Goal: Transaction & Acquisition: Purchase product/service

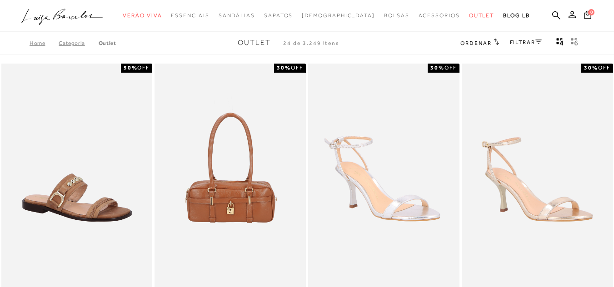
click at [529, 41] on link "FILTRAR" at bounding box center [526, 42] width 32 height 6
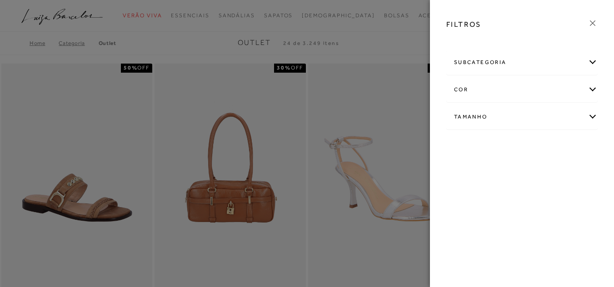
click at [500, 116] on div "Tamanho" at bounding box center [522, 117] width 150 height 24
click at [473, 187] on link "Ver mais..." at bounding box center [471, 185] width 25 height 7
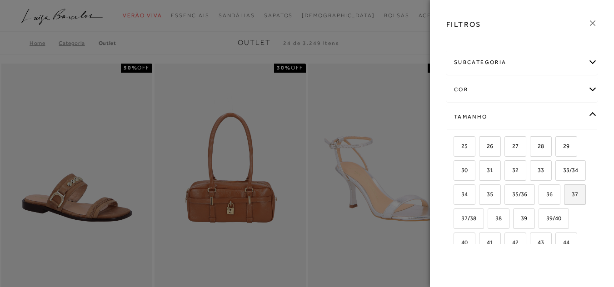
click at [565, 205] on label "37" at bounding box center [575, 195] width 21 height 20
click at [563, 200] on input "37" at bounding box center [567, 195] width 9 height 9
checkbox input "true"
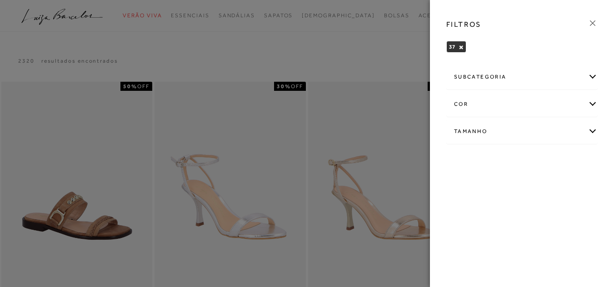
click at [475, 98] on div "cor" at bounding box center [522, 104] width 150 height 24
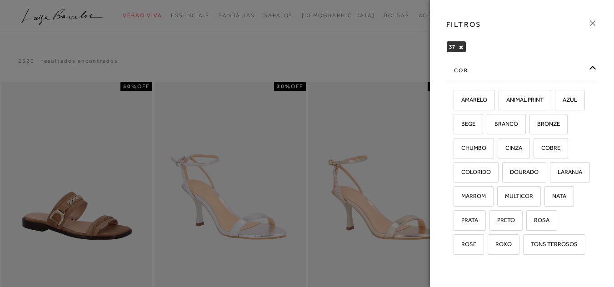
scroll to position [40, 0]
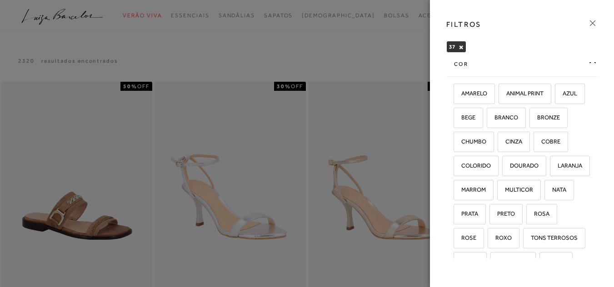
click at [370, 65] on div at bounding box center [307, 143] width 614 height 287
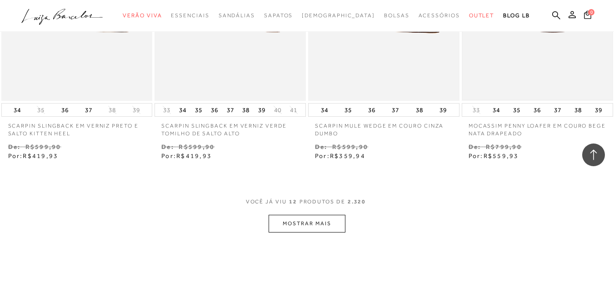
scroll to position [897, 0]
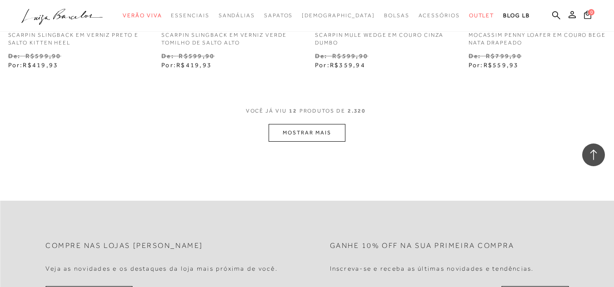
click at [306, 128] on button "MOSTRAR MAIS" at bounding box center [307, 133] width 76 height 18
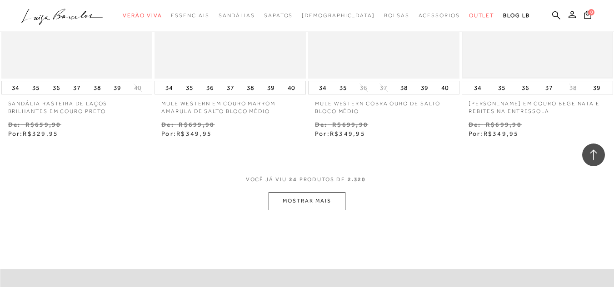
scroll to position [1761, 0]
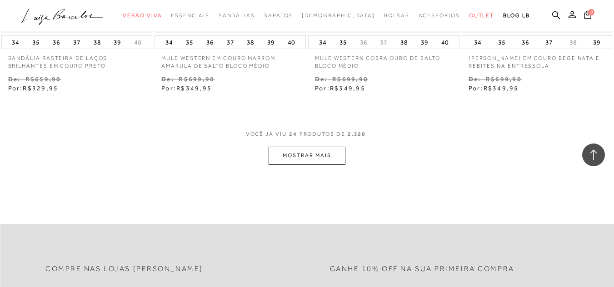
click at [322, 152] on button "MOSTRAR MAIS" at bounding box center [307, 156] width 76 height 18
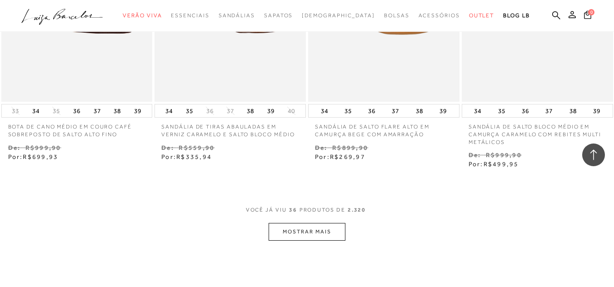
scroll to position [2624, 0]
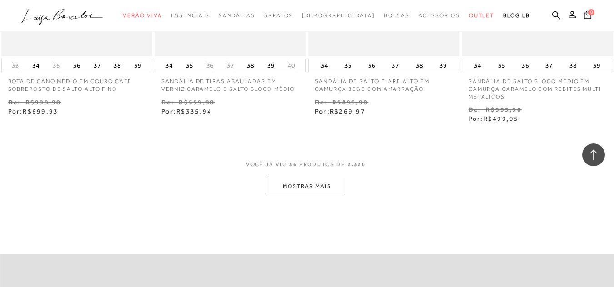
click at [321, 179] on button "MOSTRAR MAIS" at bounding box center [307, 187] width 76 height 18
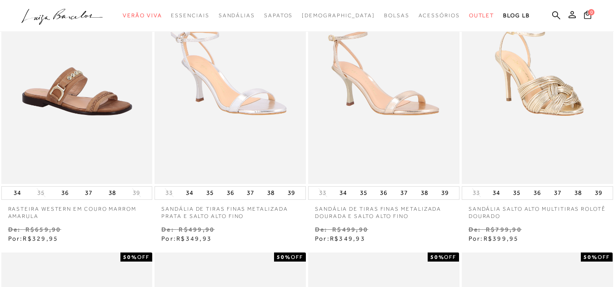
scroll to position [0, 0]
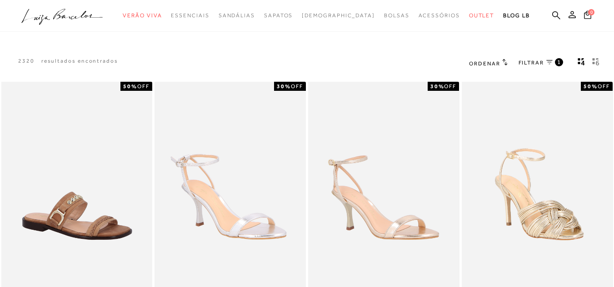
click at [544, 62] on span "FILTRAR" at bounding box center [531, 63] width 25 height 8
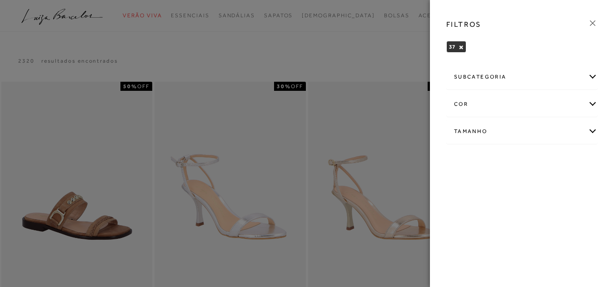
click at [525, 130] on div "Tamanho" at bounding box center [522, 132] width 150 height 24
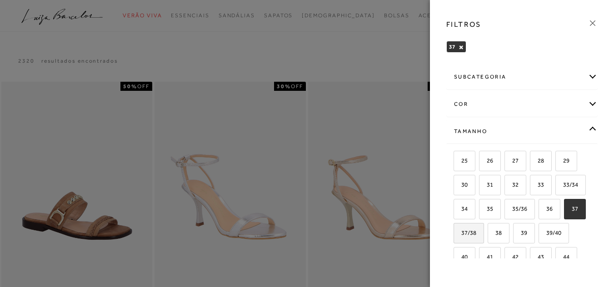
click at [476, 235] on span "37/38" at bounding box center [466, 233] width 22 height 7
click at [461, 235] on input "37/38" at bounding box center [456, 234] width 9 height 9
checkbox input "true"
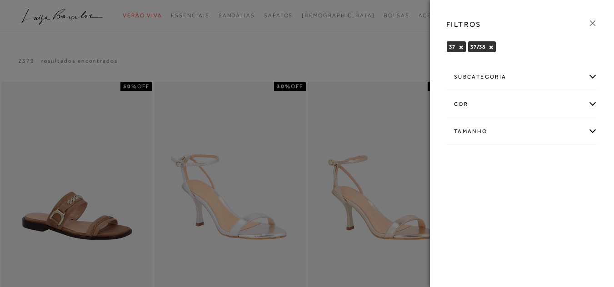
click at [346, 54] on div at bounding box center [307, 143] width 614 height 287
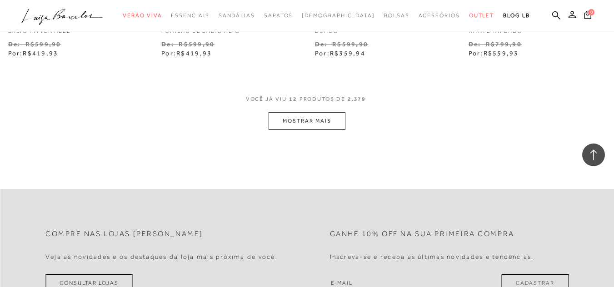
scroll to position [954, 0]
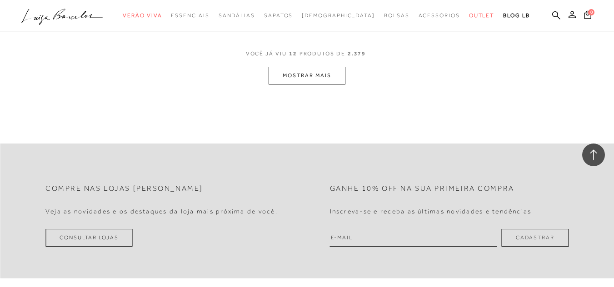
click at [291, 67] on button "MOSTRAR MAIS" at bounding box center [307, 76] width 76 height 18
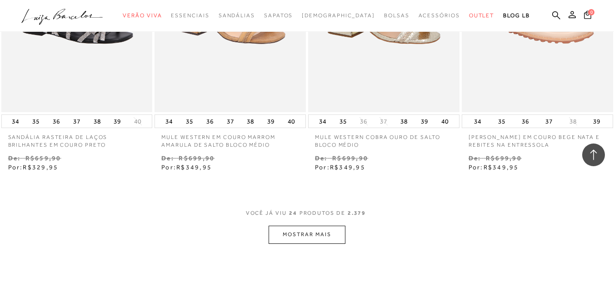
scroll to position [1818, 0]
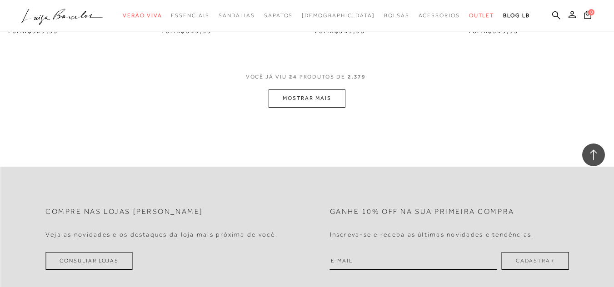
click at [310, 90] on button "MOSTRAR MAIS" at bounding box center [307, 99] width 76 height 18
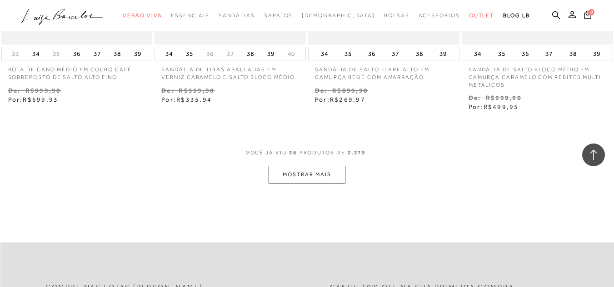
scroll to position [2727, 0]
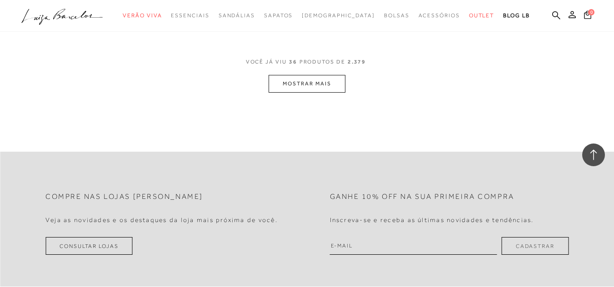
click at [340, 76] on button "MOSTRAR MAIS" at bounding box center [307, 84] width 76 height 18
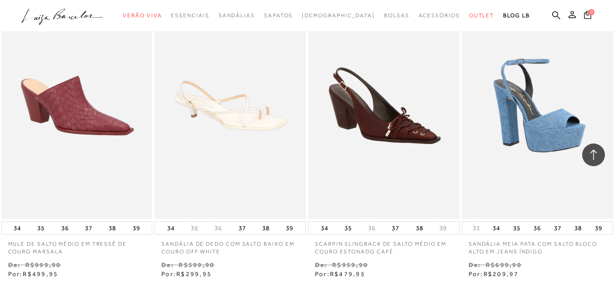
scroll to position [3591, 0]
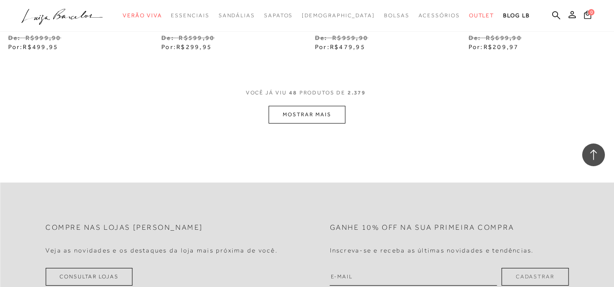
click at [330, 112] on button "MOSTRAR MAIS" at bounding box center [307, 115] width 76 height 18
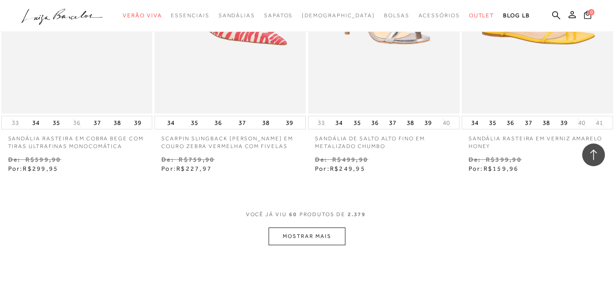
scroll to position [4409, 0]
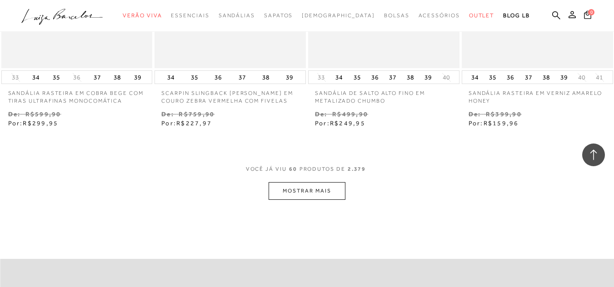
click at [332, 188] on button "MOSTRAR MAIS" at bounding box center [307, 191] width 76 height 18
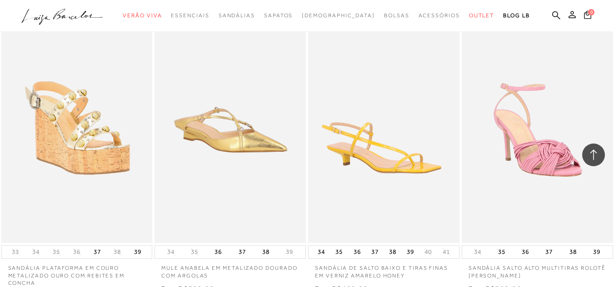
scroll to position [5272, 0]
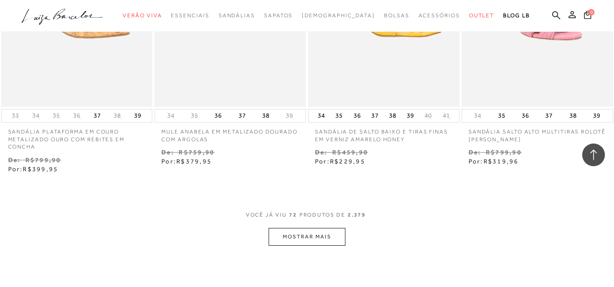
click at [334, 228] on button "MOSTRAR MAIS" at bounding box center [307, 237] width 76 height 18
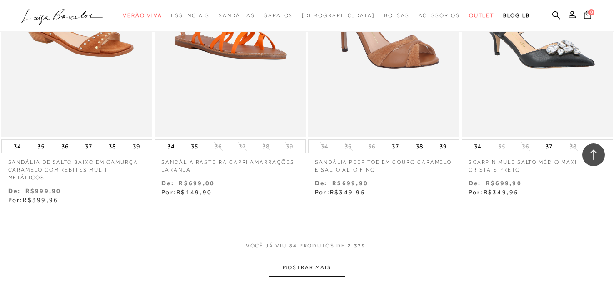
scroll to position [6227, 0]
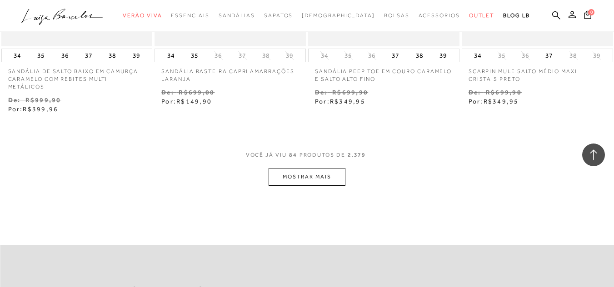
click at [335, 168] on button "MOSTRAR MAIS" at bounding box center [307, 177] width 76 height 18
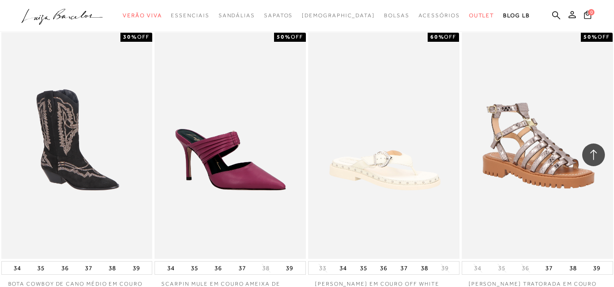
scroll to position [7181, 0]
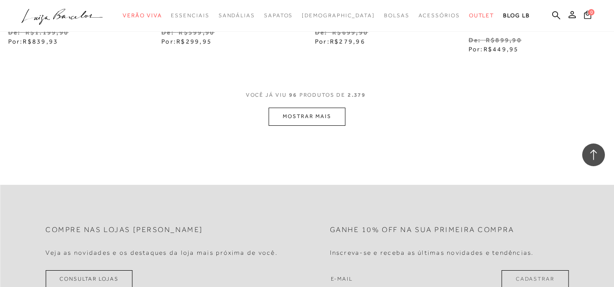
click at [321, 108] on button "MOSTRAR MAIS" at bounding box center [307, 117] width 76 height 18
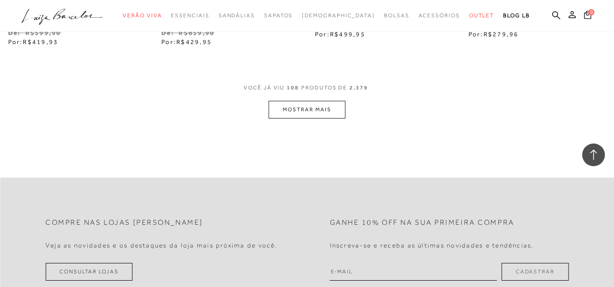
scroll to position [8136, 0]
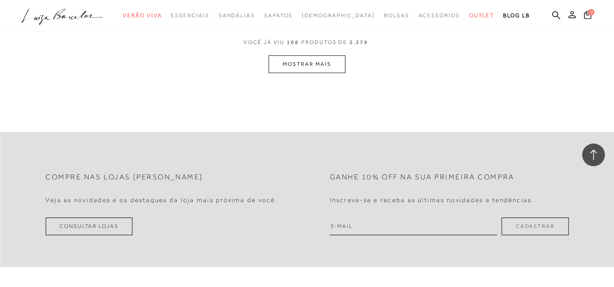
click at [332, 55] on button "MOSTRAR MAIS" at bounding box center [307, 64] width 76 height 18
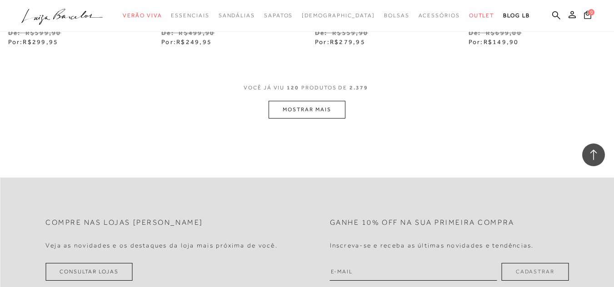
click at [308, 101] on button "MOSTRAR MAIS" at bounding box center [307, 110] width 76 height 18
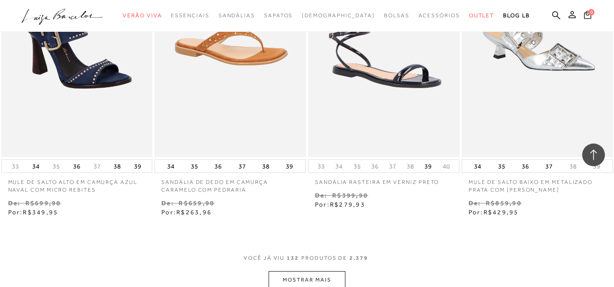
scroll to position [9830, 0]
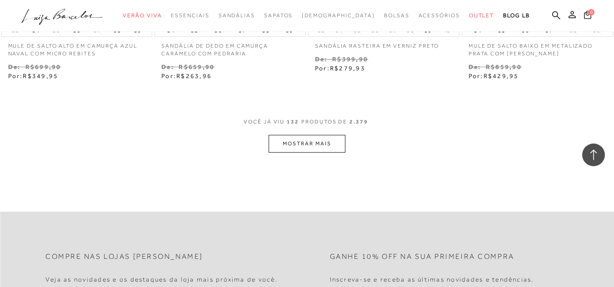
click at [328, 135] on button "MOSTRAR MAIS" at bounding box center [307, 144] width 76 height 18
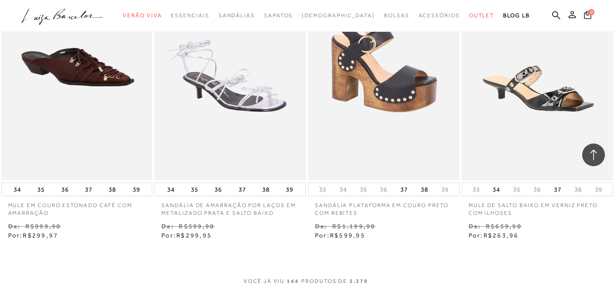
scroll to position [10693, 0]
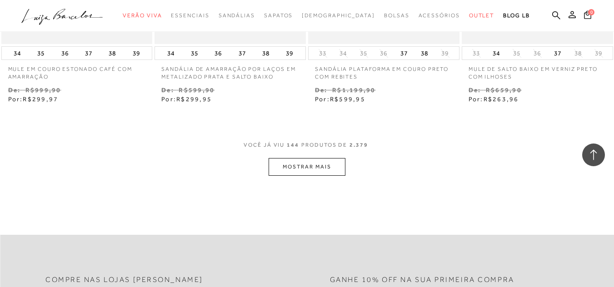
click at [322, 158] on button "MOSTRAR MAIS" at bounding box center [307, 167] width 76 height 18
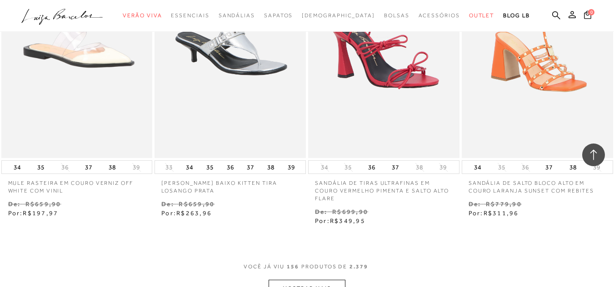
scroll to position [11512, 0]
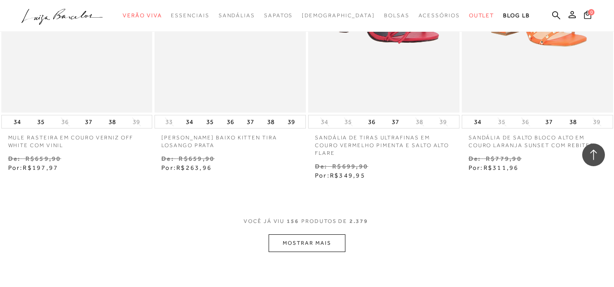
click at [318, 235] on button "MOSTRAR MAIS" at bounding box center [307, 244] width 76 height 18
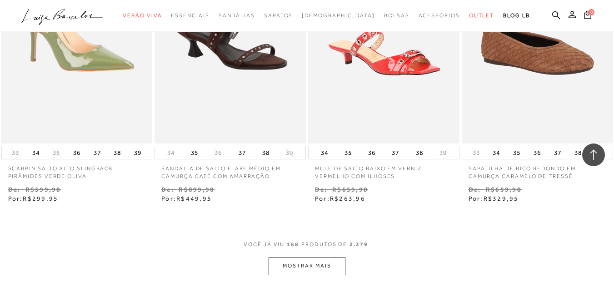
scroll to position [12466, 0]
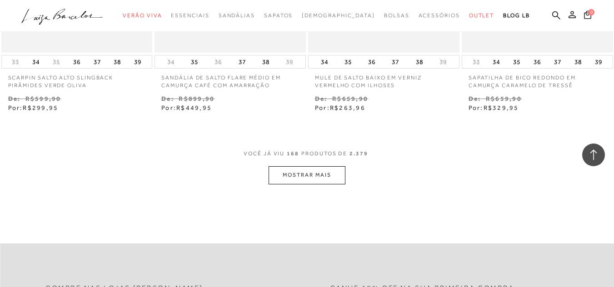
click at [302, 166] on button "MOSTRAR MAIS" at bounding box center [307, 175] width 76 height 18
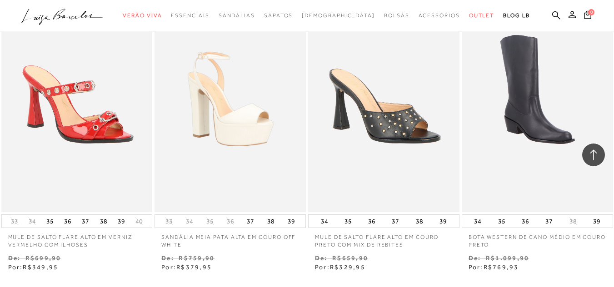
scroll to position [13421, 0]
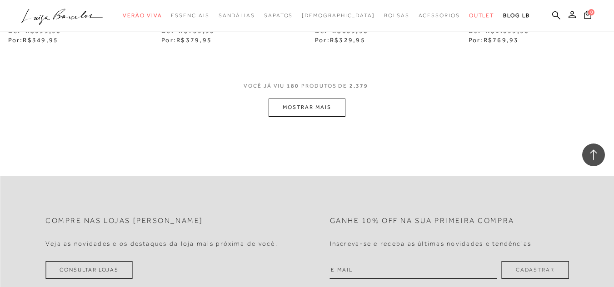
click at [298, 99] on button "MOSTRAR MAIS" at bounding box center [307, 108] width 76 height 18
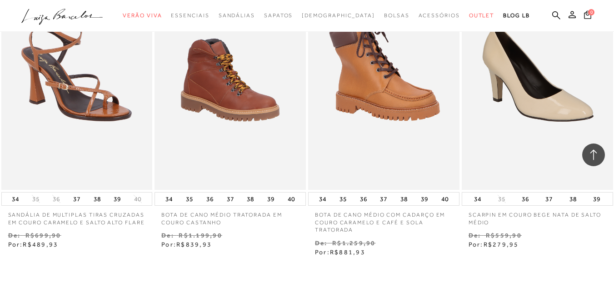
scroll to position [14193, 0]
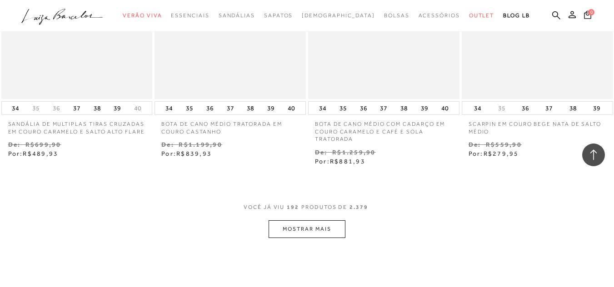
click at [314, 220] on button "MOSTRAR MAIS" at bounding box center [307, 229] width 76 height 18
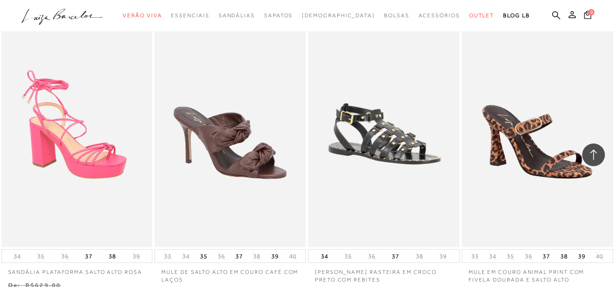
scroll to position [15182, 0]
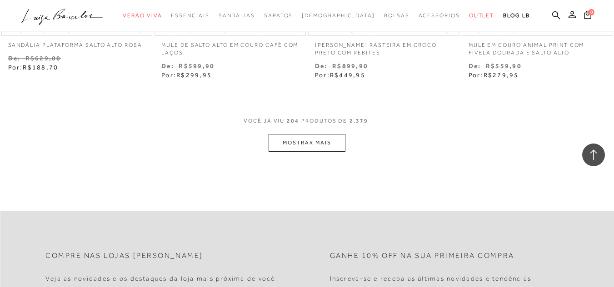
click at [302, 134] on button "MOSTRAR MAIS" at bounding box center [307, 143] width 76 height 18
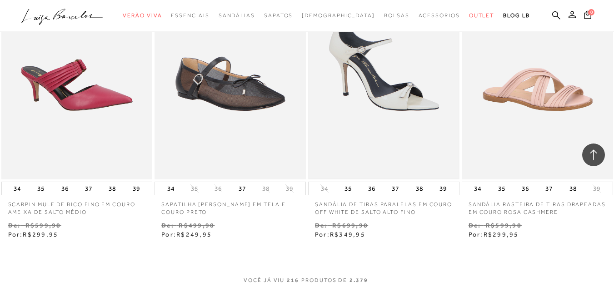
scroll to position [15955, 0]
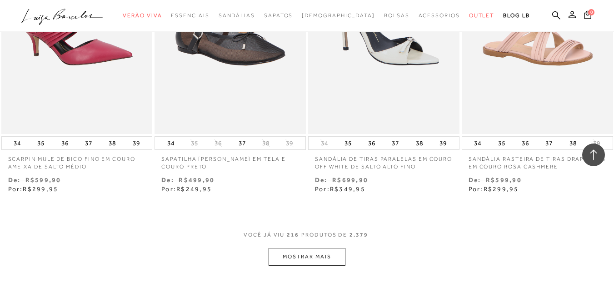
click at [328, 248] on button "MOSTRAR MAIS" at bounding box center [307, 257] width 76 height 18
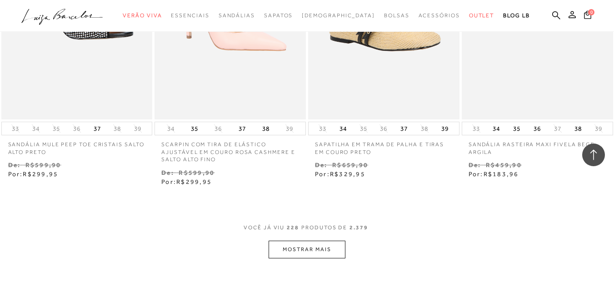
scroll to position [16909, 0]
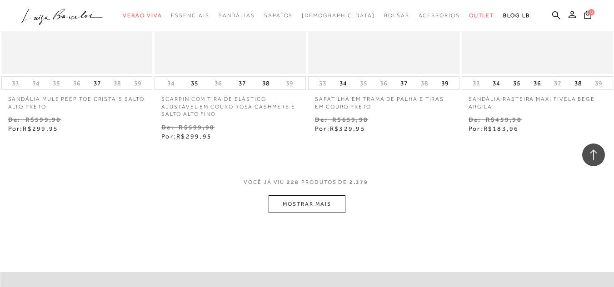
click at [326, 179] on div "VOCê JÁ VIU 228 PRODUTOS DE 2.379" at bounding box center [307, 187] width 127 height 17
click at [326, 195] on button "MOSTRAR MAIS" at bounding box center [307, 204] width 76 height 18
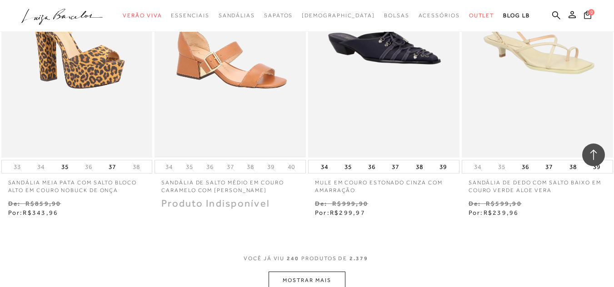
scroll to position [17818, 0]
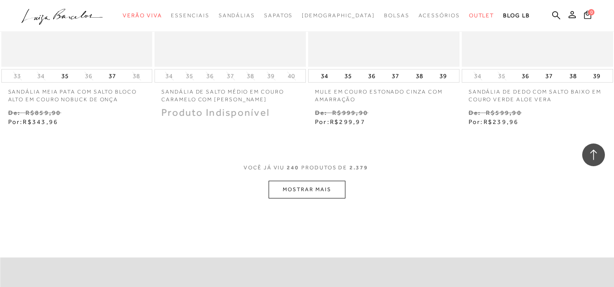
click at [301, 181] on button "MOSTRAR MAIS" at bounding box center [307, 190] width 76 height 18
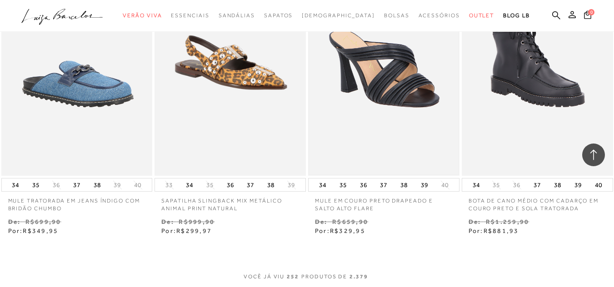
scroll to position [18687, 0]
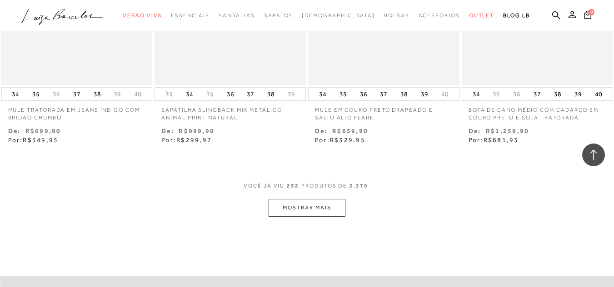
click at [310, 199] on button "MOSTRAR MAIS" at bounding box center [307, 208] width 76 height 18
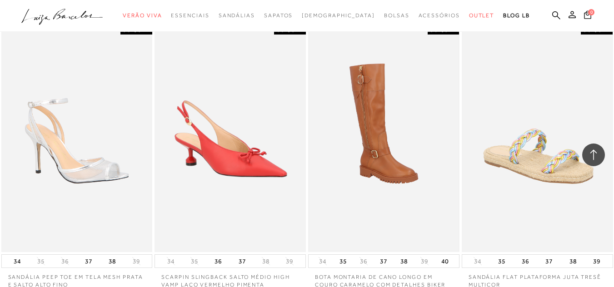
scroll to position [19641, 0]
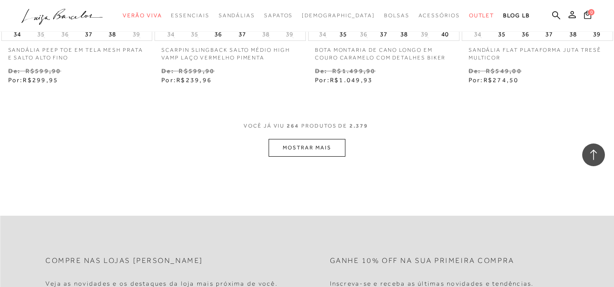
click at [336, 139] on button "MOSTRAR MAIS" at bounding box center [307, 148] width 76 height 18
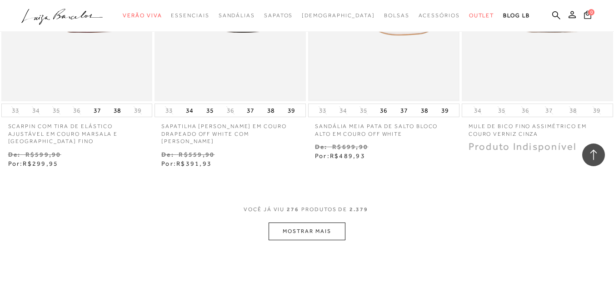
scroll to position [20550, 0]
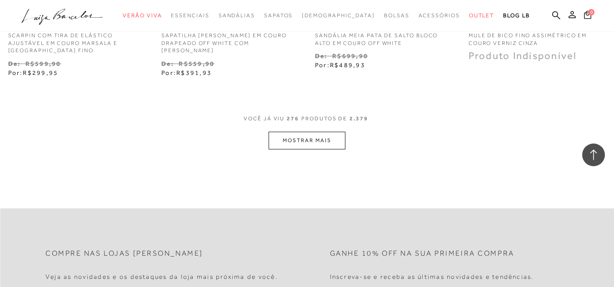
click at [327, 132] on button "MOSTRAR MAIS" at bounding box center [307, 141] width 76 height 18
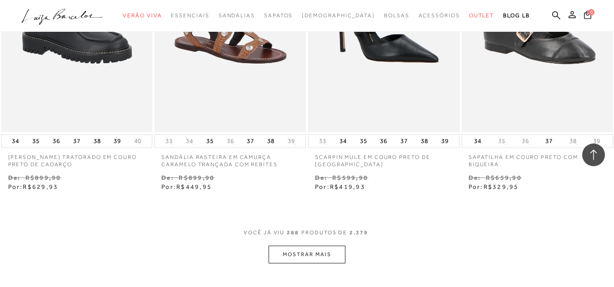
scroll to position [21368, 0]
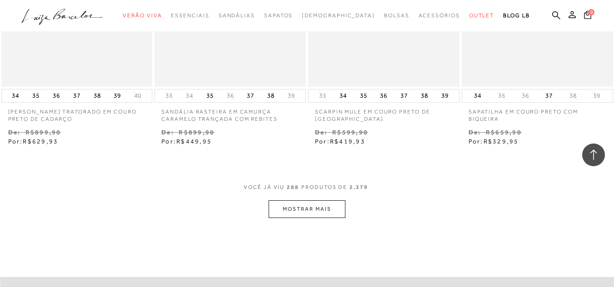
click at [297, 200] on button "MOSTRAR MAIS" at bounding box center [307, 209] width 76 height 18
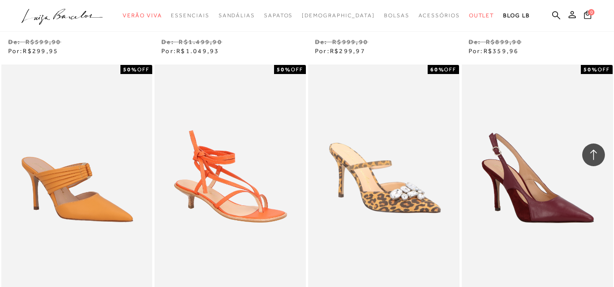
scroll to position [22186, 0]
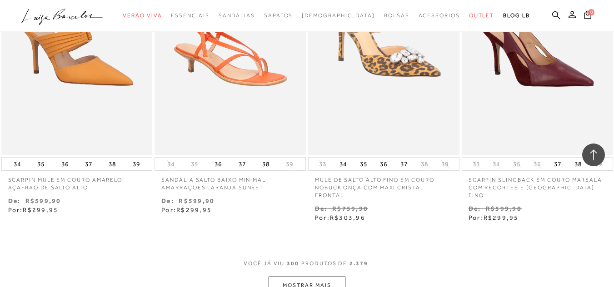
click at [287, 277] on button "MOSTRAR MAIS" at bounding box center [307, 286] width 76 height 18
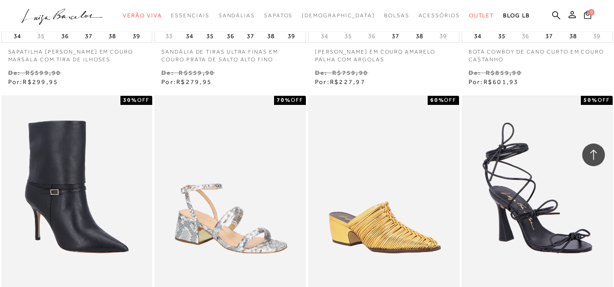
scroll to position [23096, 0]
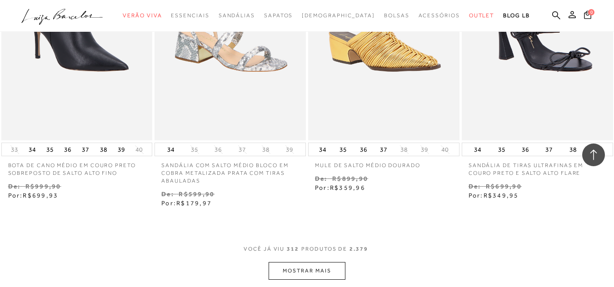
click at [311, 262] on button "MOSTRAR MAIS" at bounding box center [307, 271] width 76 height 18
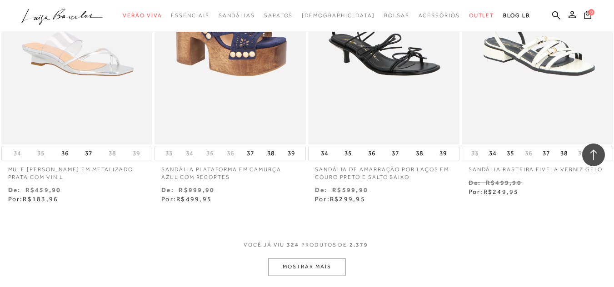
scroll to position [24085, 0]
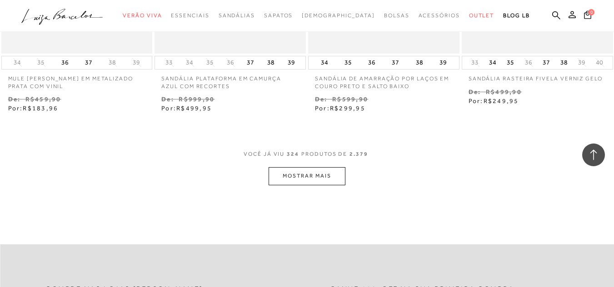
click at [305, 167] on button "MOSTRAR MAIS" at bounding box center [307, 176] width 76 height 18
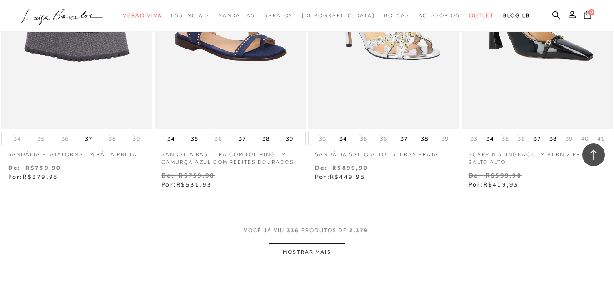
scroll to position [24994, 0]
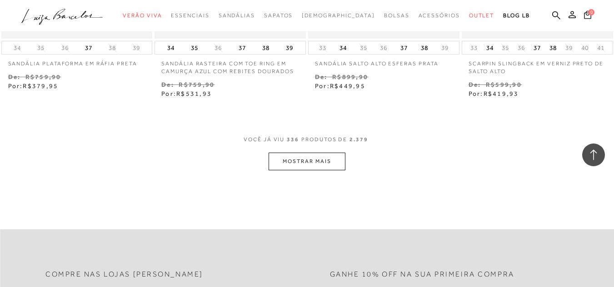
click at [315, 153] on button "MOSTRAR MAIS" at bounding box center [307, 162] width 76 height 18
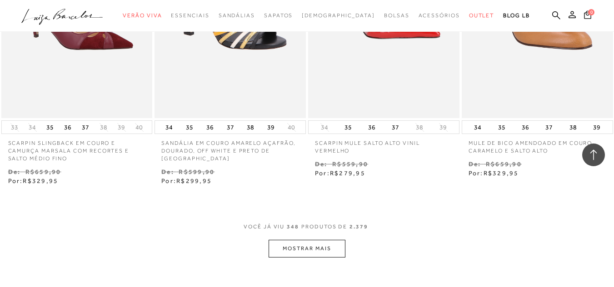
scroll to position [25846, 0]
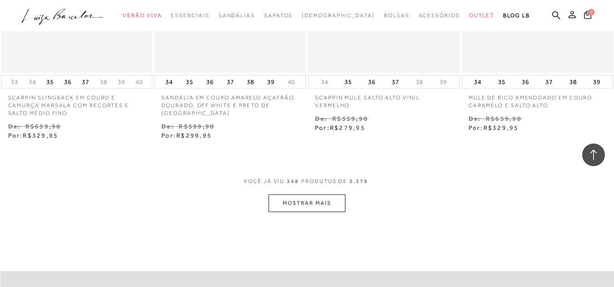
click at [329, 195] on button "MOSTRAR MAIS" at bounding box center [307, 204] width 76 height 18
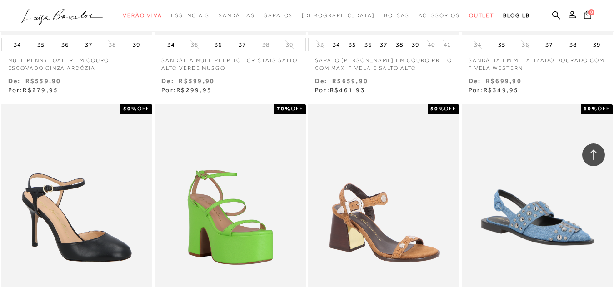
scroll to position [26710, 0]
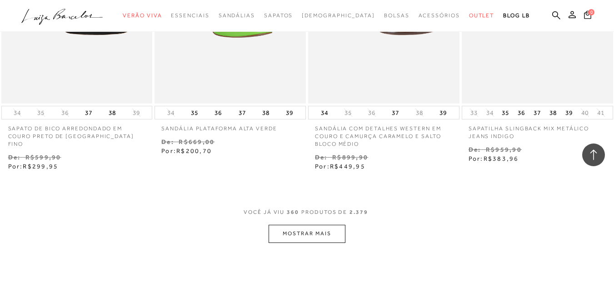
click at [270, 225] on button "MOSTRAR MAIS" at bounding box center [307, 234] width 76 height 18
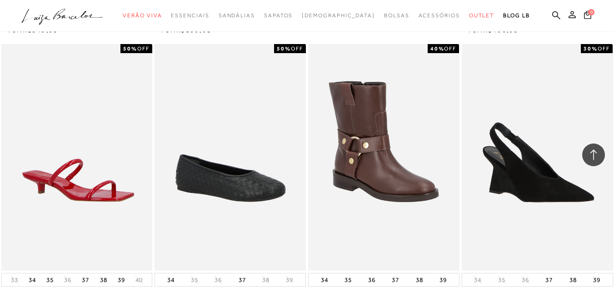
scroll to position [27573, 0]
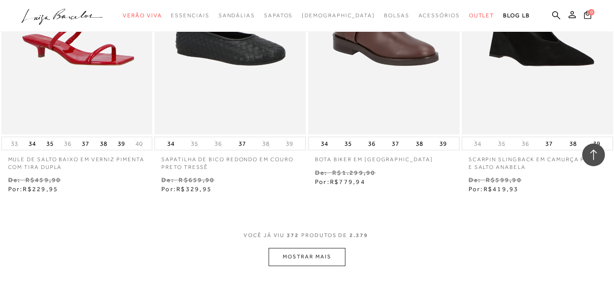
click at [330, 248] on button "MOSTRAR MAIS" at bounding box center [307, 257] width 76 height 18
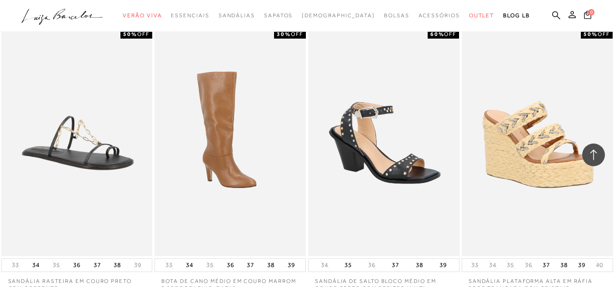
scroll to position [28528, 0]
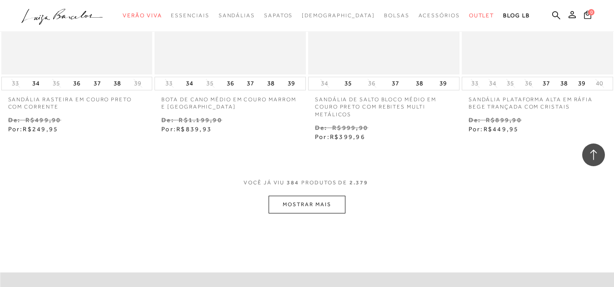
click at [325, 196] on button "MOSTRAR MAIS" at bounding box center [307, 205] width 76 height 18
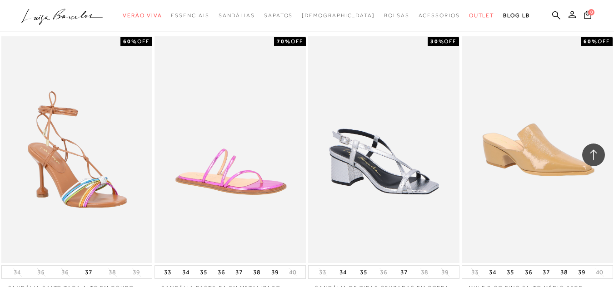
scroll to position [29370, 0]
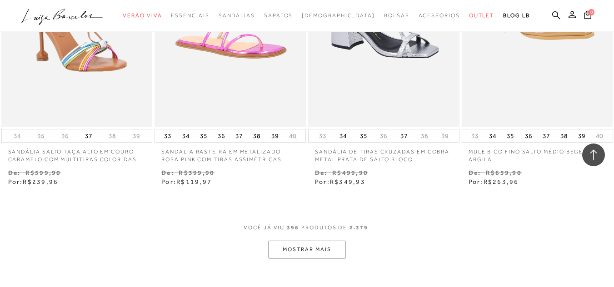
click at [328, 241] on button "MOSTRAR MAIS" at bounding box center [307, 250] width 76 height 18
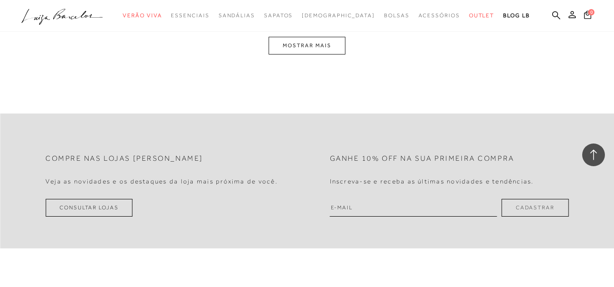
scroll to position [30370, 0]
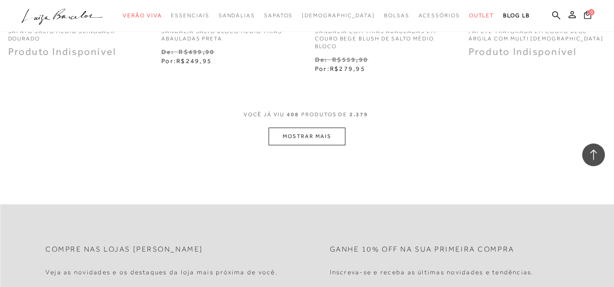
click at [315, 128] on button "MOSTRAR MAIS" at bounding box center [307, 137] width 76 height 18
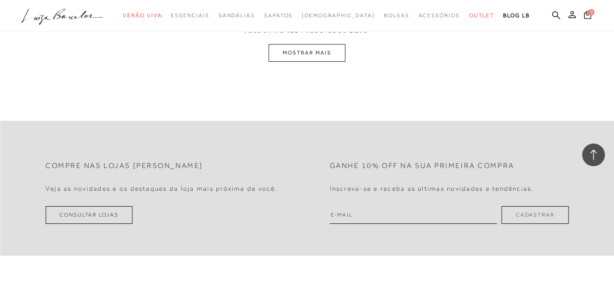
scroll to position [31233, 0]
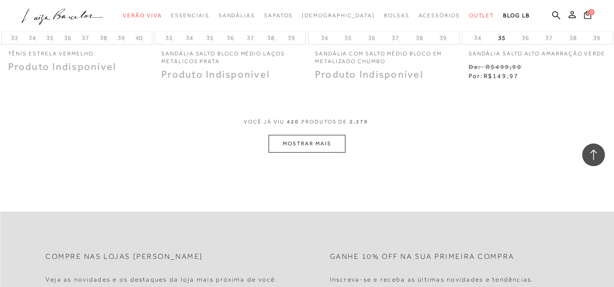
click at [287, 135] on button "MOSTRAR MAIS" at bounding box center [307, 144] width 76 height 18
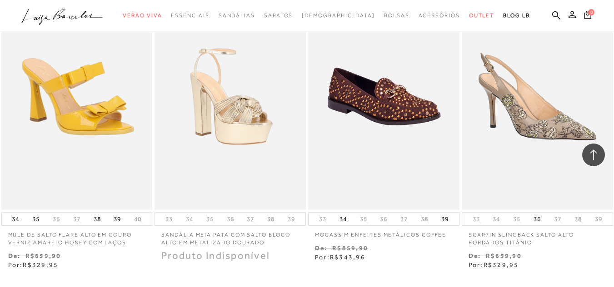
scroll to position [32067, 0]
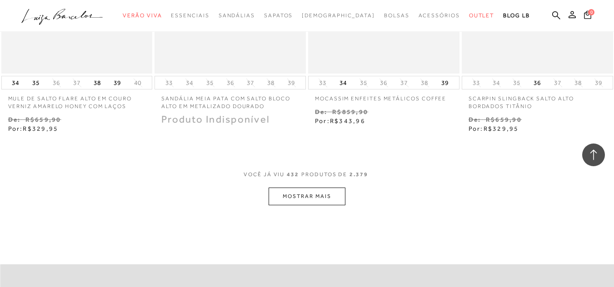
click at [329, 188] on button "MOSTRAR MAIS" at bounding box center [307, 197] width 76 height 18
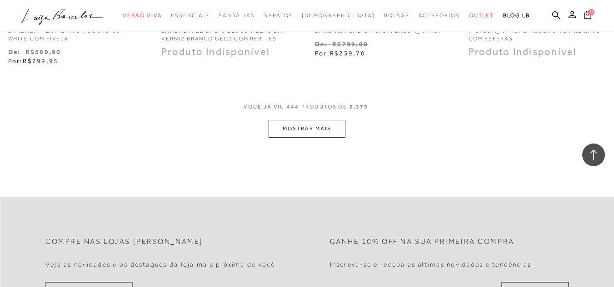
scroll to position [32931, 0]
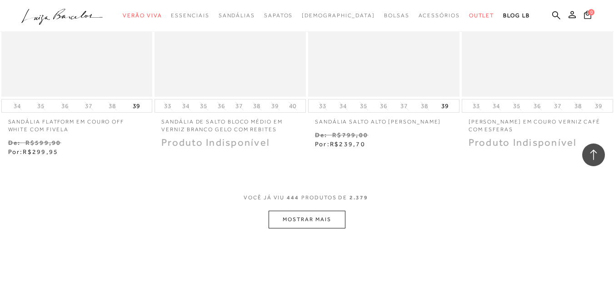
click at [314, 211] on button "MOSTRAR MAIS" at bounding box center [307, 220] width 76 height 18
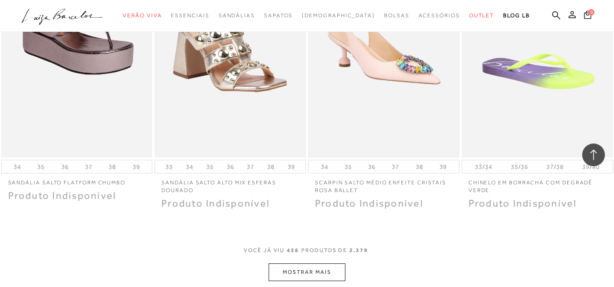
scroll to position [33794, 0]
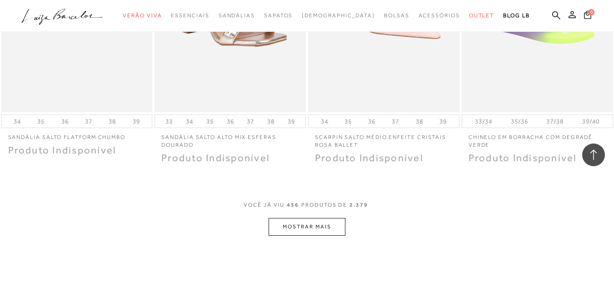
click at [336, 218] on button "MOSTRAR MAIS" at bounding box center [307, 227] width 76 height 18
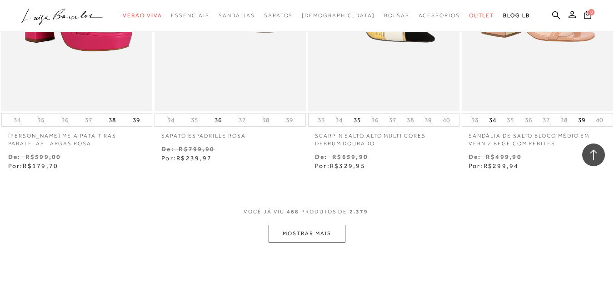
scroll to position [34749, 0]
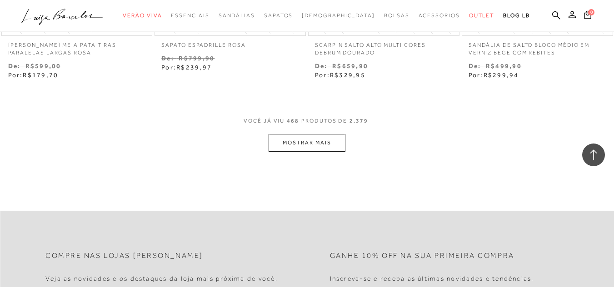
click at [327, 134] on button "MOSTRAR MAIS" at bounding box center [307, 143] width 76 height 18
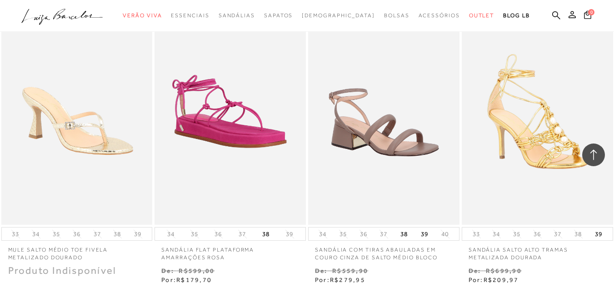
scroll to position [35658, 0]
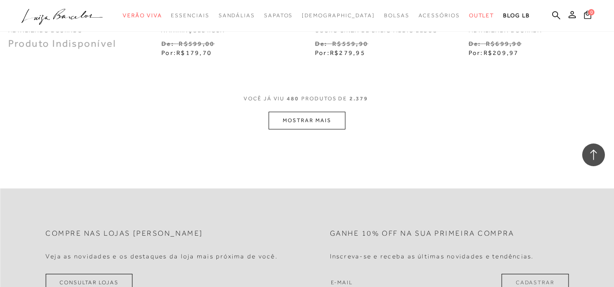
click at [291, 112] on button "MOSTRAR MAIS" at bounding box center [307, 121] width 76 height 18
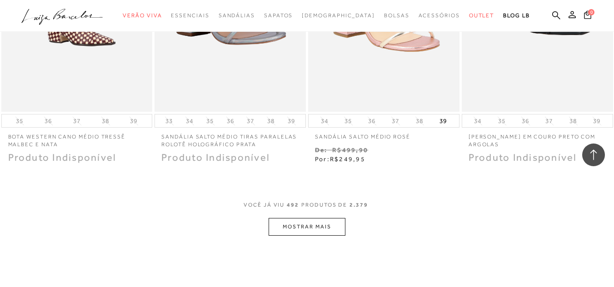
scroll to position [36476, 0]
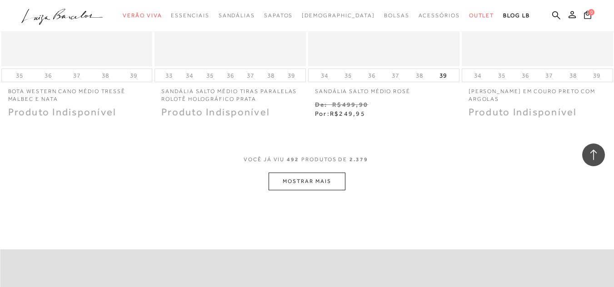
click at [297, 173] on button "MOSTRAR MAIS" at bounding box center [307, 182] width 76 height 18
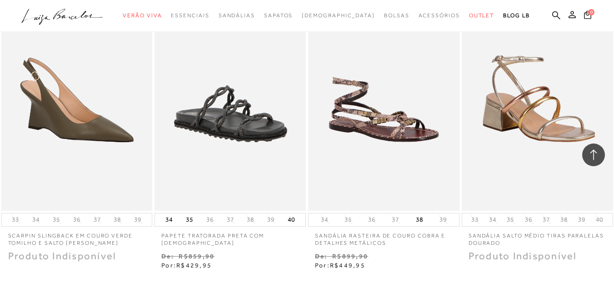
scroll to position [37249, 0]
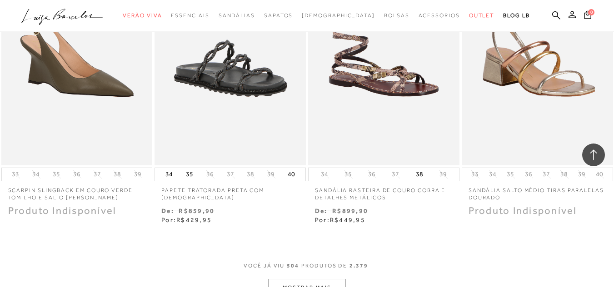
click at [334, 279] on button "MOSTRAR MAIS" at bounding box center [307, 288] width 76 height 18
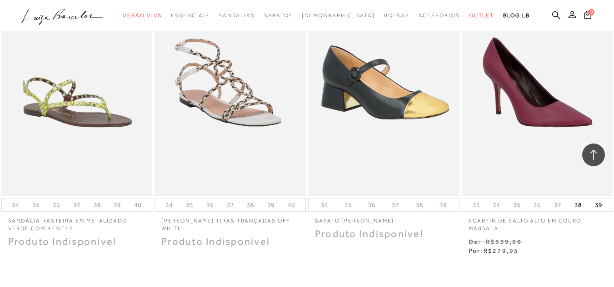
scroll to position [38203, 0]
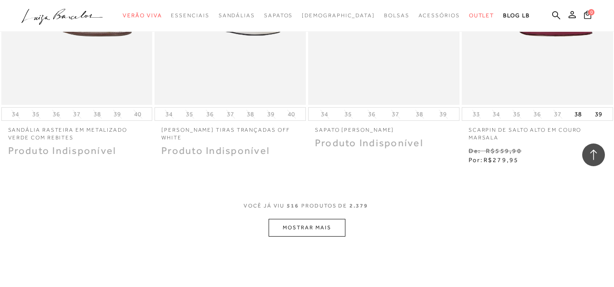
click at [340, 219] on button "MOSTRAR MAIS" at bounding box center [307, 228] width 76 height 18
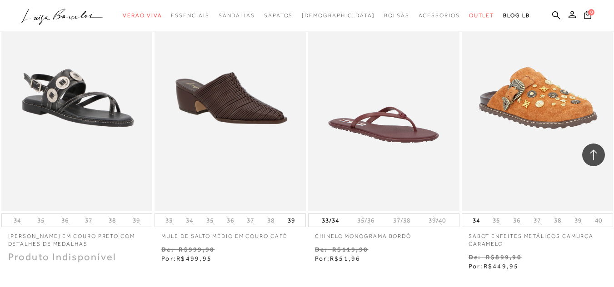
scroll to position [39067, 0]
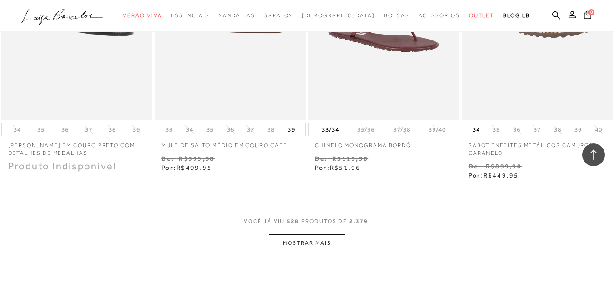
click at [339, 235] on button "MOSTRAR MAIS" at bounding box center [307, 244] width 76 height 18
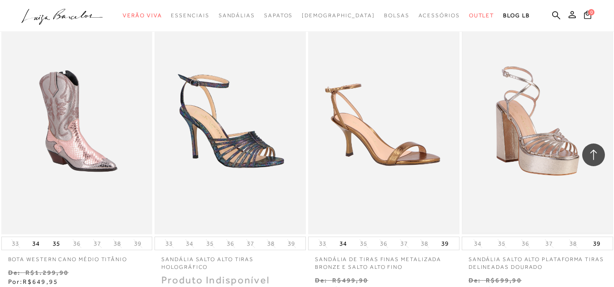
scroll to position [40112, 0]
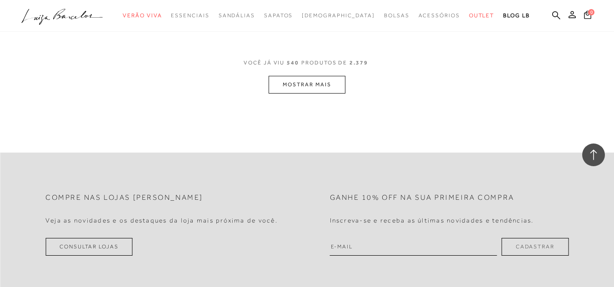
click at [329, 76] on button "MOSTRAR MAIS" at bounding box center [307, 85] width 76 height 18
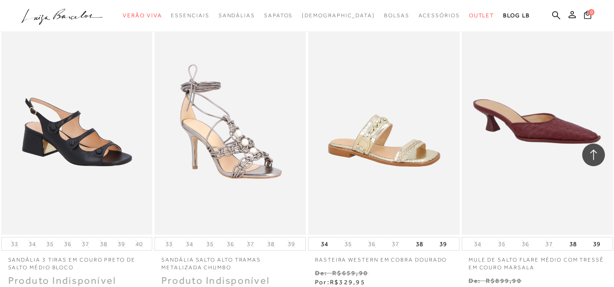
scroll to position [40688, 0]
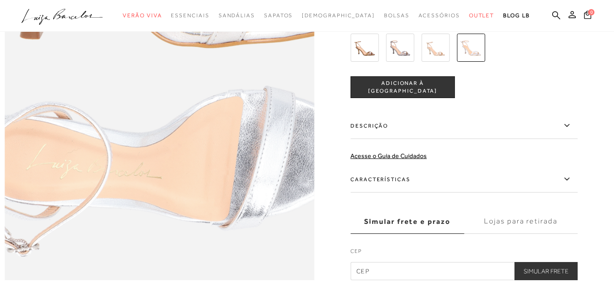
scroll to position [727, 0]
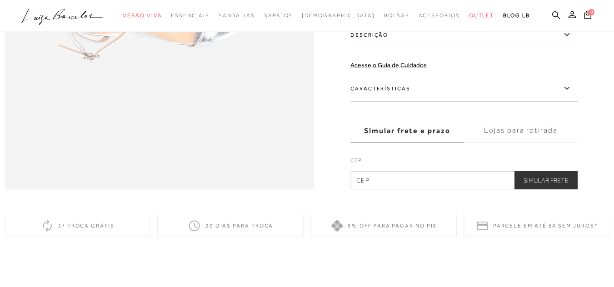
click at [572, 94] on icon at bounding box center [566, 88] width 11 height 11
click at [0, 0] on input "Características" at bounding box center [0, 0] width 0 height 0
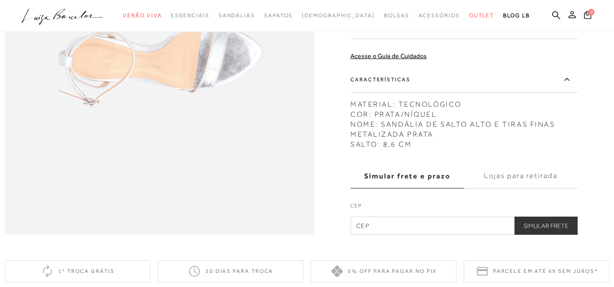
scroll to position [591, 0]
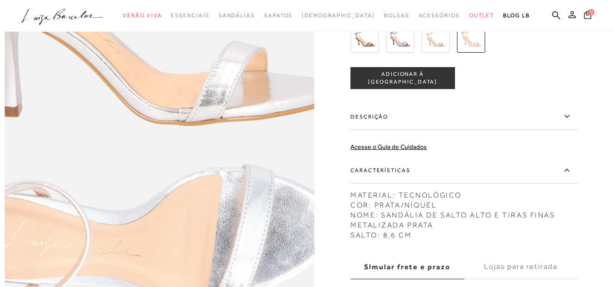
click at [181, 74] on img at bounding box center [138, 126] width 619 height 929
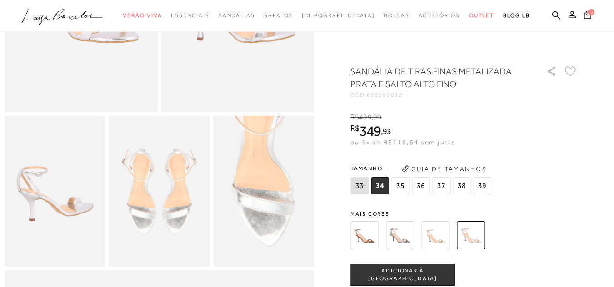
scroll to position [91, 0]
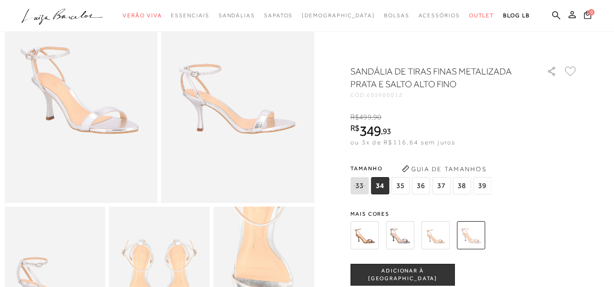
click at [111, 113] on img at bounding box center [81, 89] width 153 height 230
click at [223, 95] on img at bounding box center [237, 89] width 153 height 230
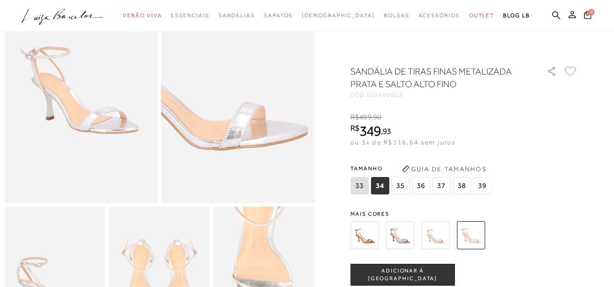
click at [285, 120] on img at bounding box center [193, 59] width 306 height 459
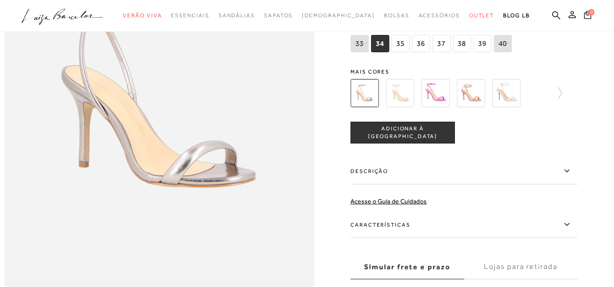
scroll to position [682, 0]
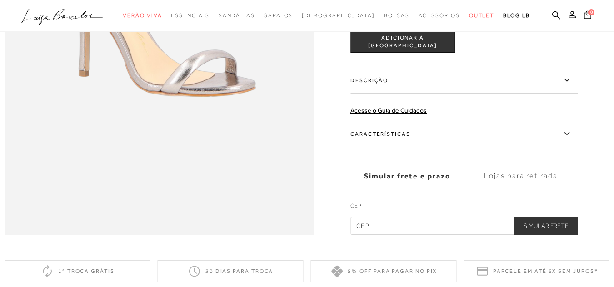
click at [550, 147] on label "Características" at bounding box center [463, 134] width 227 height 26
click at [0, 0] on input "Características" at bounding box center [0, 0] width 0 height 0
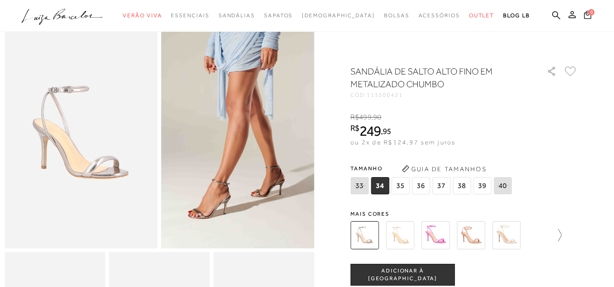
scroll to position [0, 0]
